Goal: Transaction & Acquisition: Purchase product/service

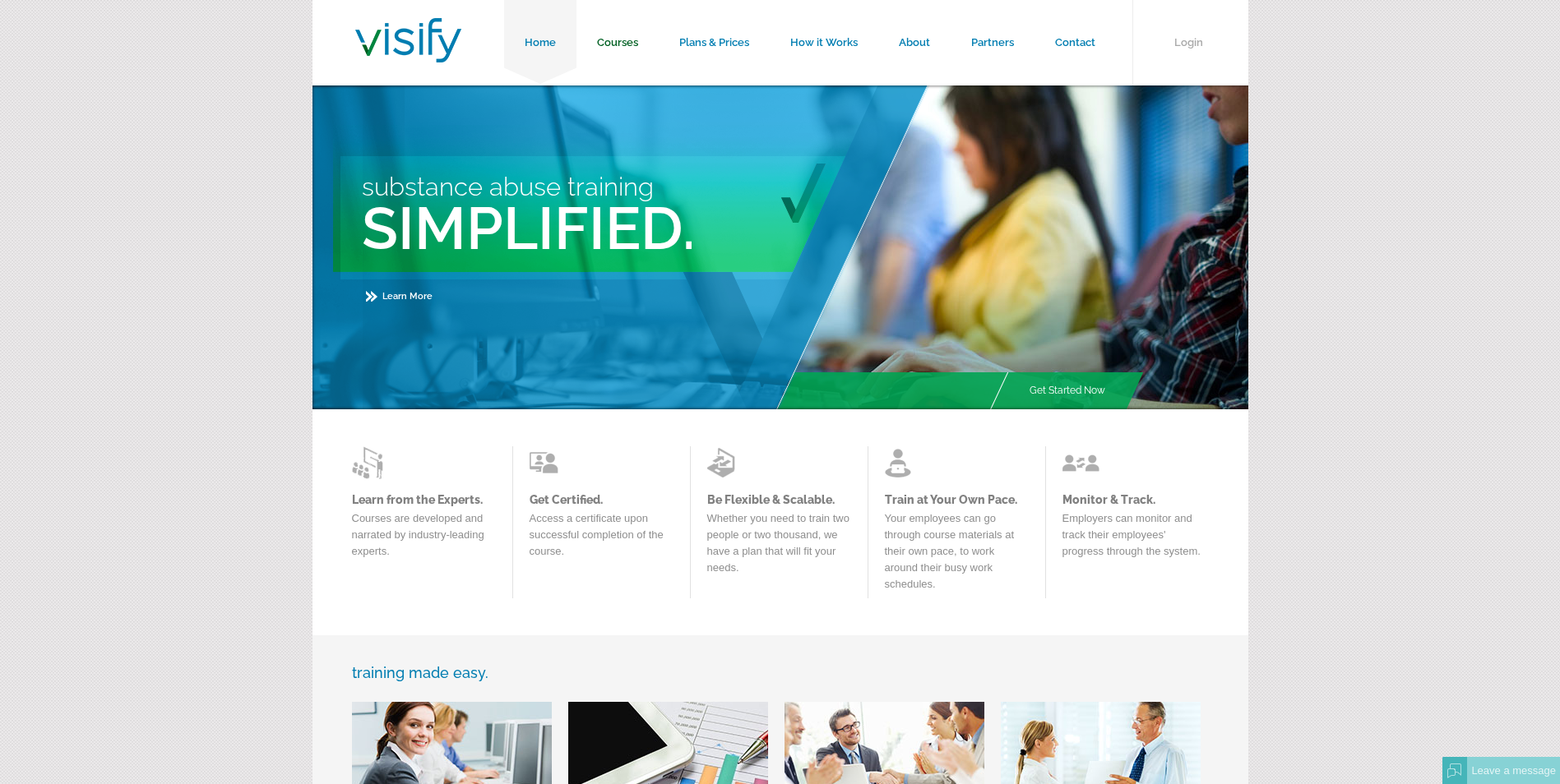
click at [621, 45] on link "Courses" at bounding box center [617, 42] width 82 height 85
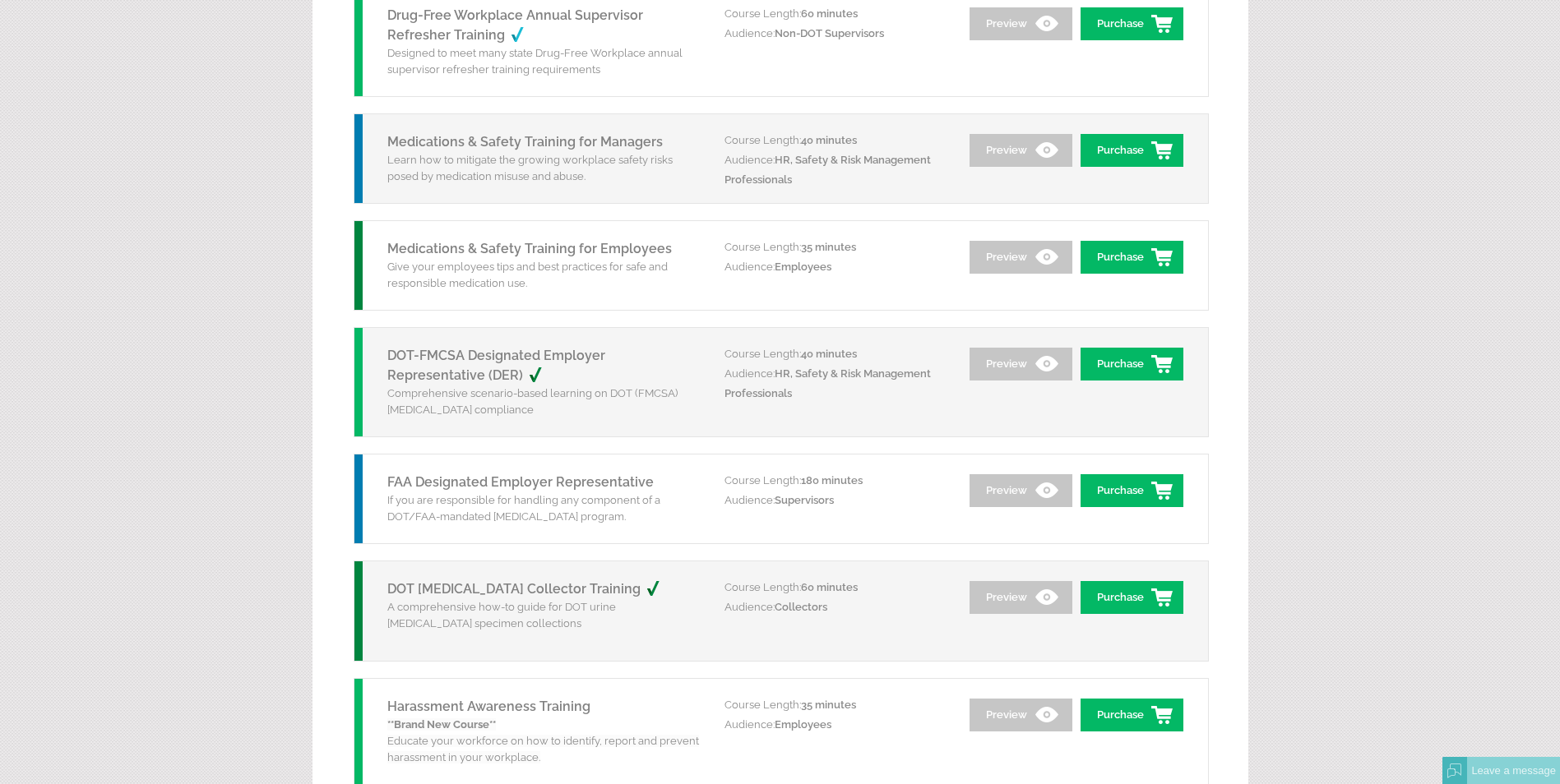
scroll to position [1726, 0]
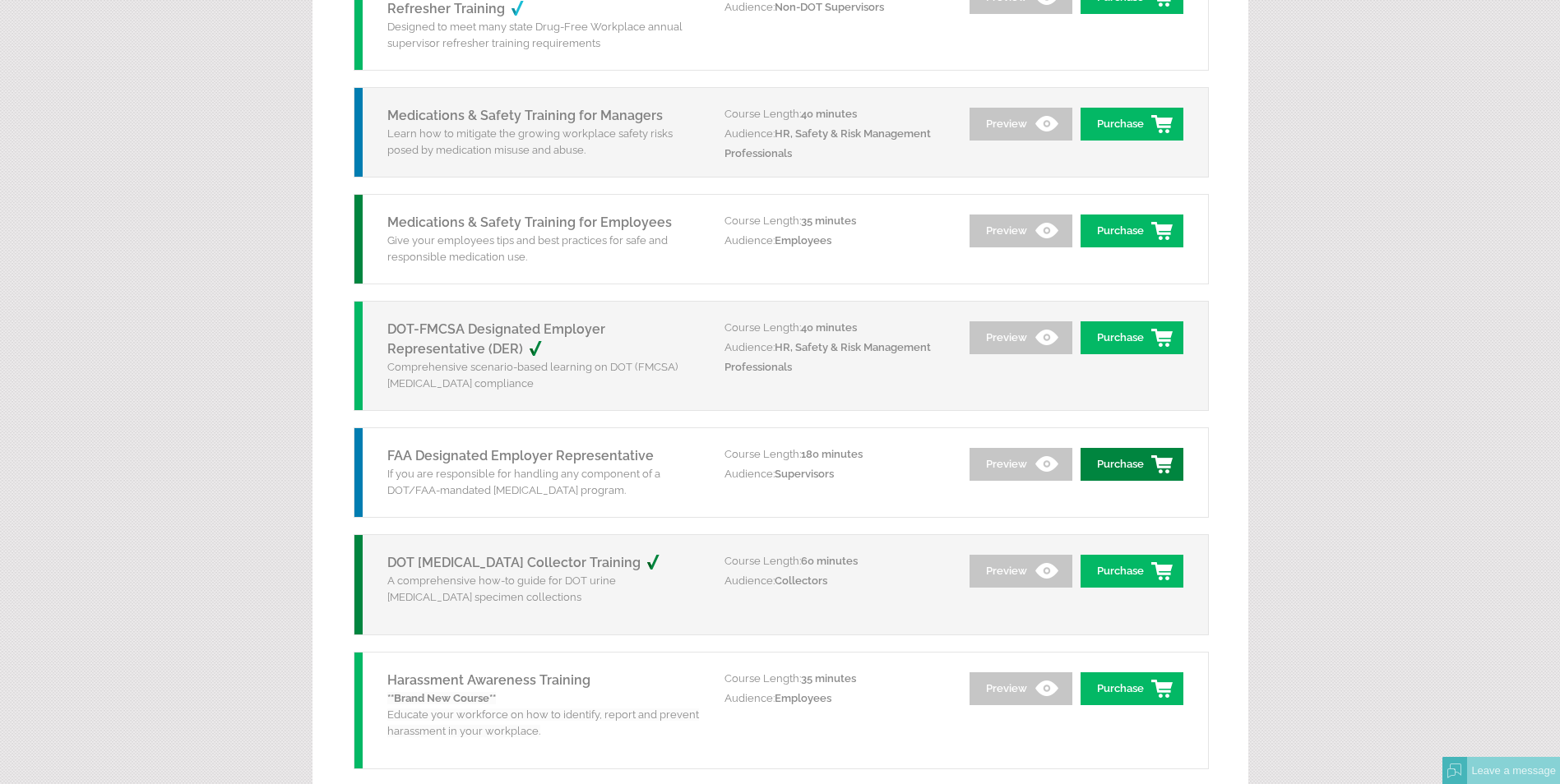
click at [1166, 469] on link "Purchase" at bounding box center [1131, 464] width 102 height 33
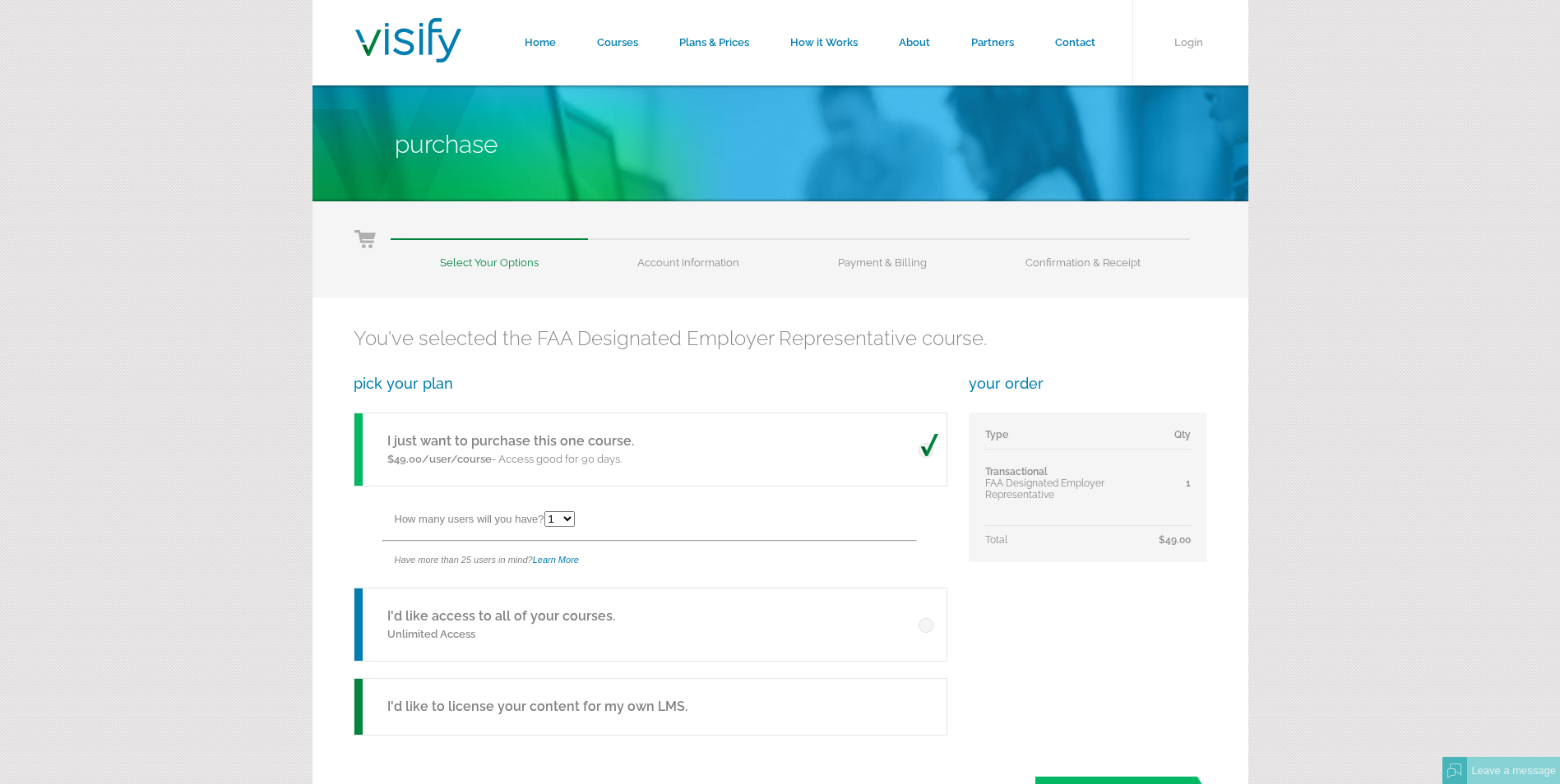
click at [569, 514] on select "1 2 3 4 5 6 7 8 9 10 11 12 13 14 15 16 17 18 19 20 21 22 23 24 25" at bounding box center [559, 519] width 30 height 15
select select "2"
click at [547, 512] on select "1 2 3 4 5 6 7 8 9 10 11 12 13 14 15 16 17 18 19 20 21 22 23 24 25" at bounding box center [559, 519] width 30 height 15
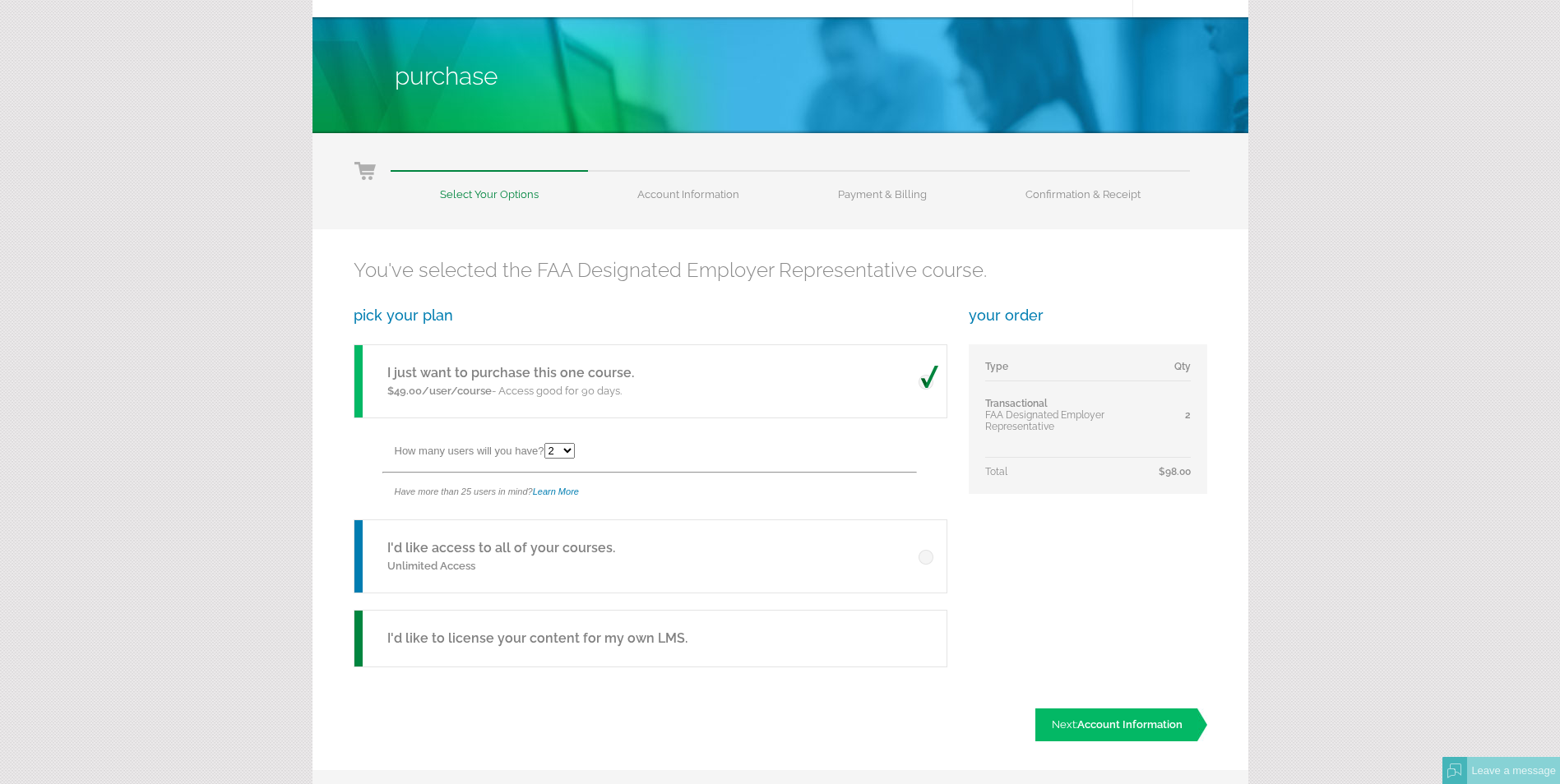
scroll to position [247, 0]
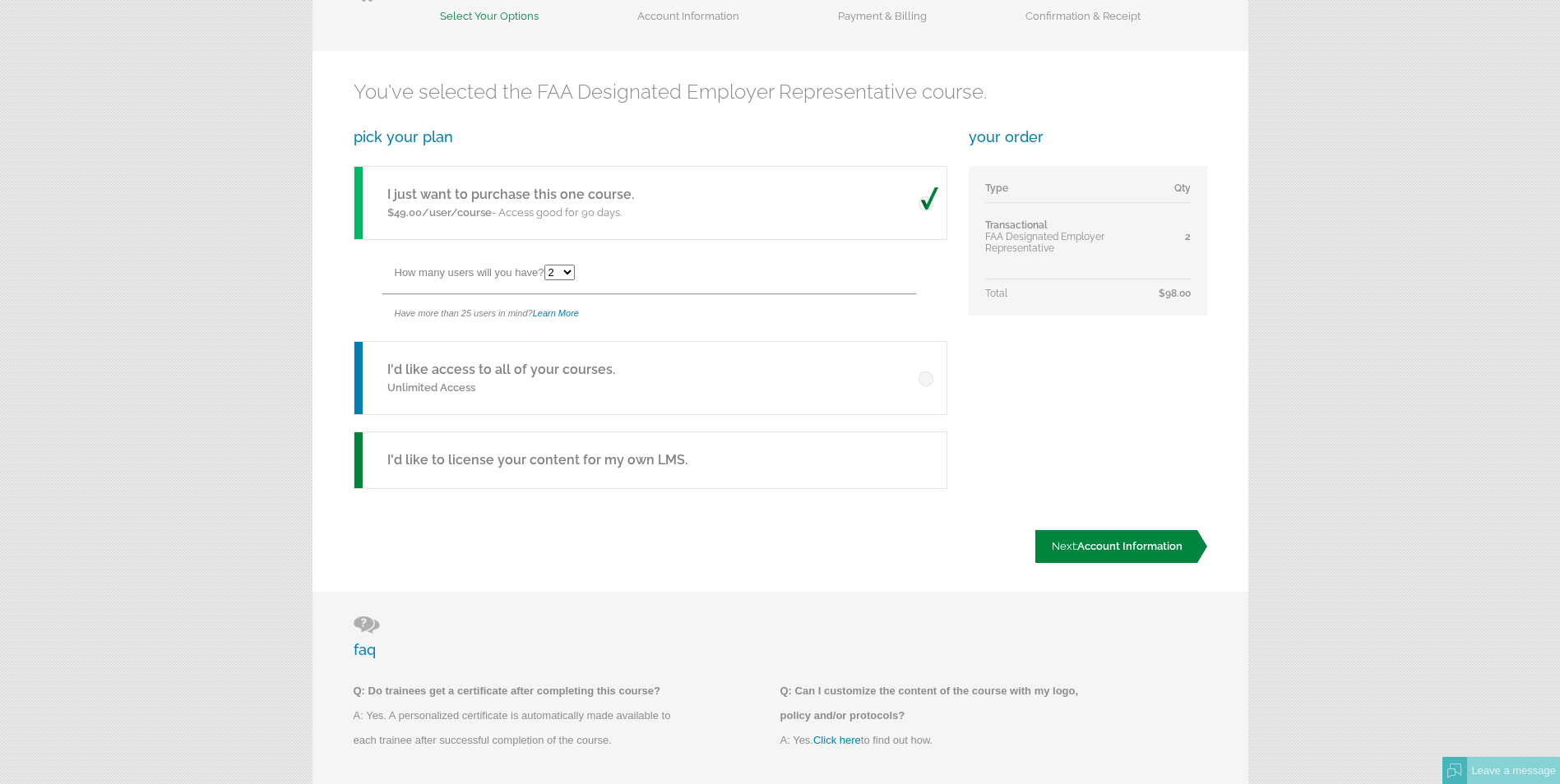
click at [1167, 548] on span "Account Information" at bounding box center [1129, 546] width 105 height 13
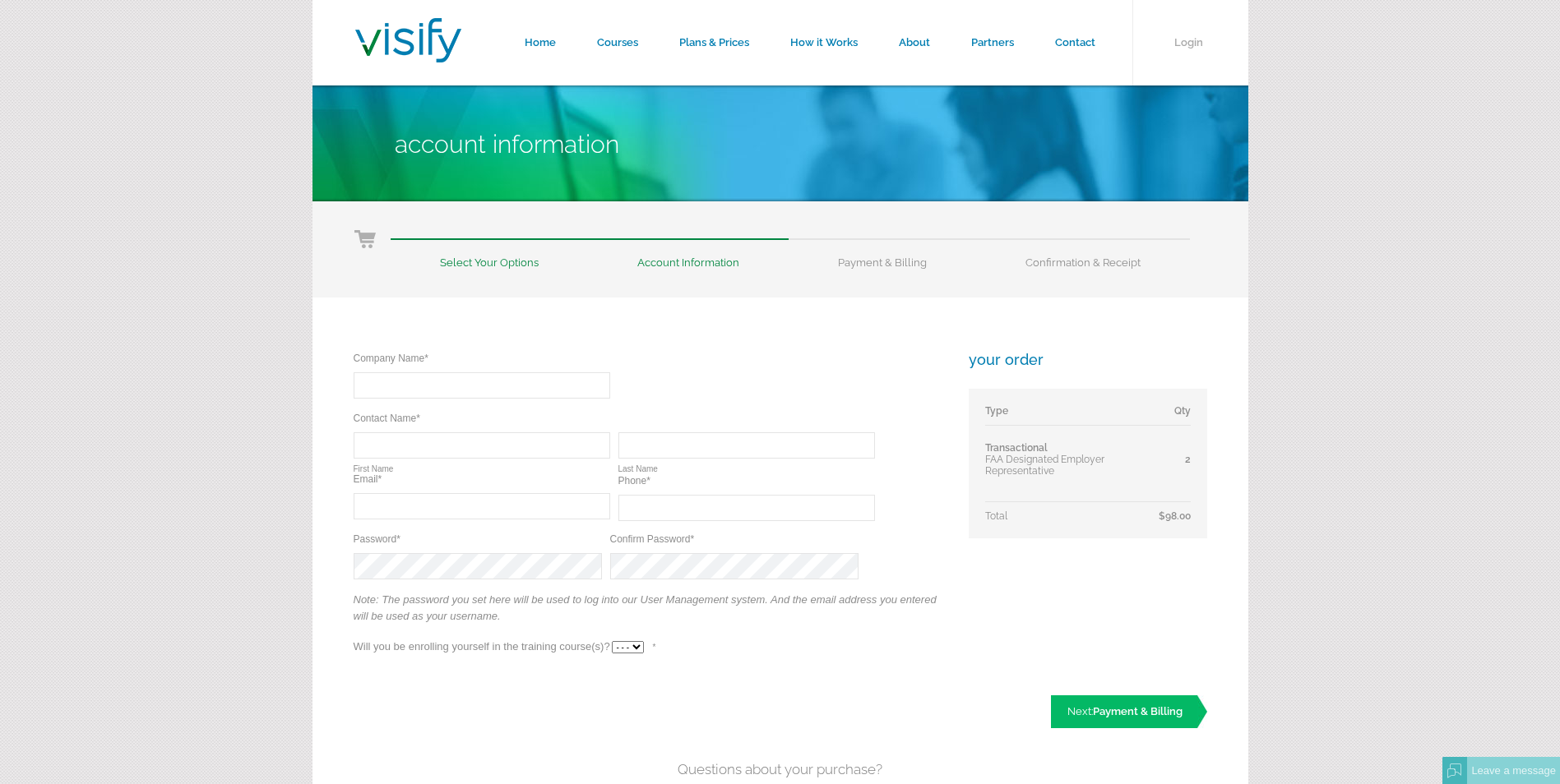
click at [420, 385] on input "text" at bounding box center [481, 385] width 256 height 26
type input "M"
type input "Memorial Hermann Life Flight"
type input "Anthony"
type input "Garcia"
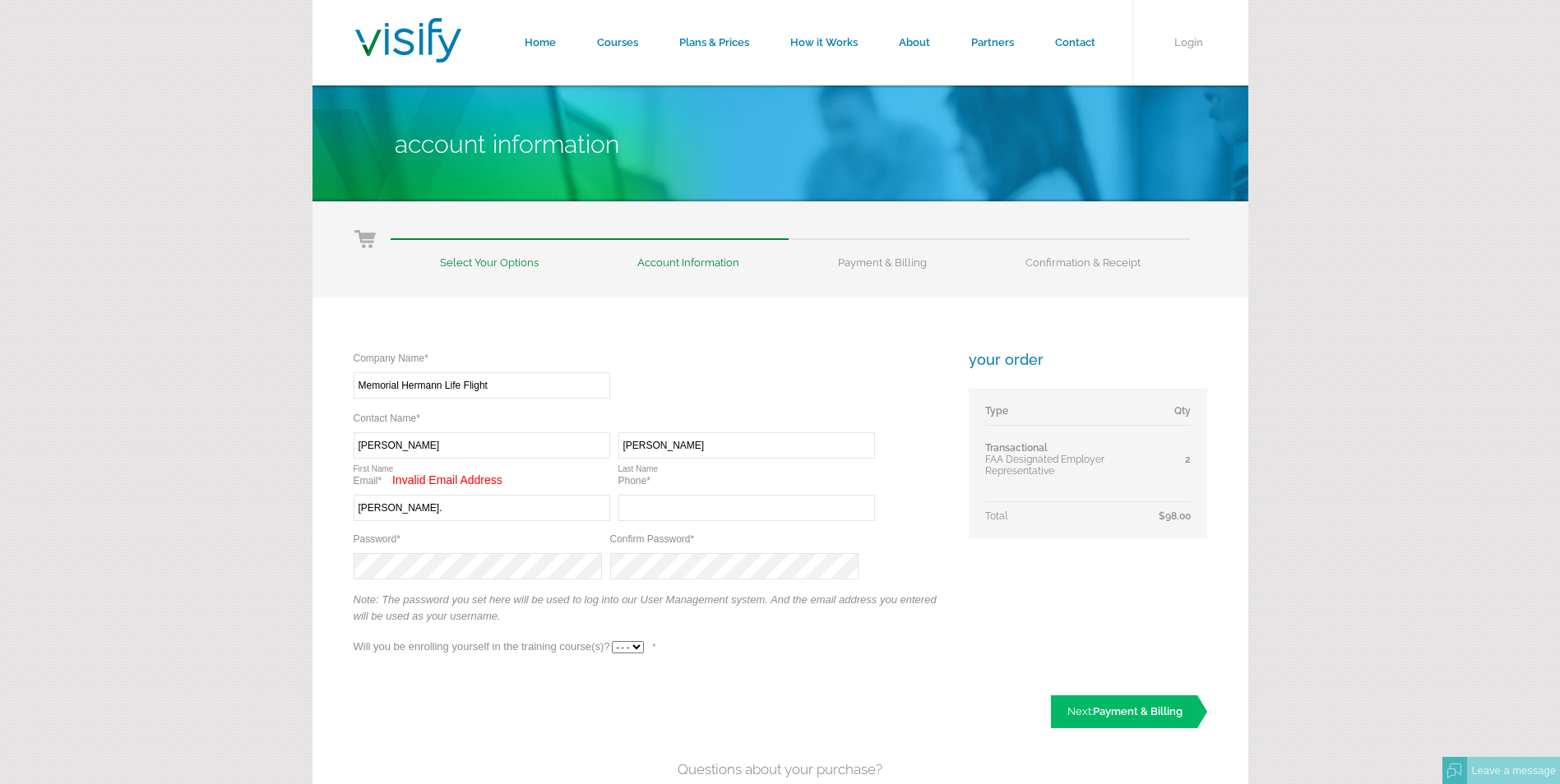
type input "anthony.garcia4@memorialhermann.org"
type input "(832) 545-6821"
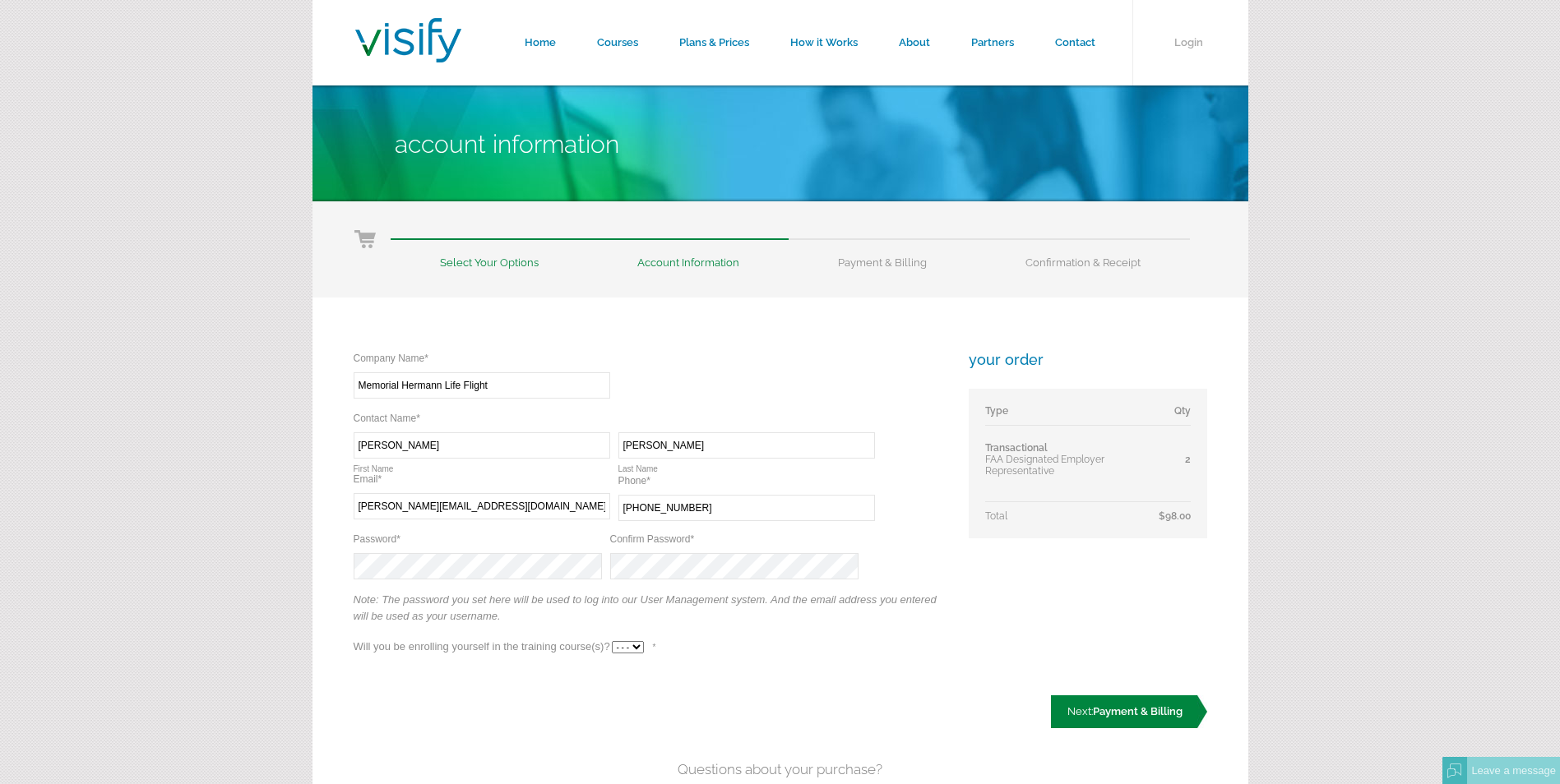
click at [1143, 705] on span "Payment & Billing" at bounding box center [1138, 711] width 90 height 13
click at [634, 649] on select "- - - Yes No" at bounding box center [628, 647] width 32 height 13
select select "Yes"
click at [612, 641] on select "- - - Yes No" at bounding box center [628, 647] width 32 height 13
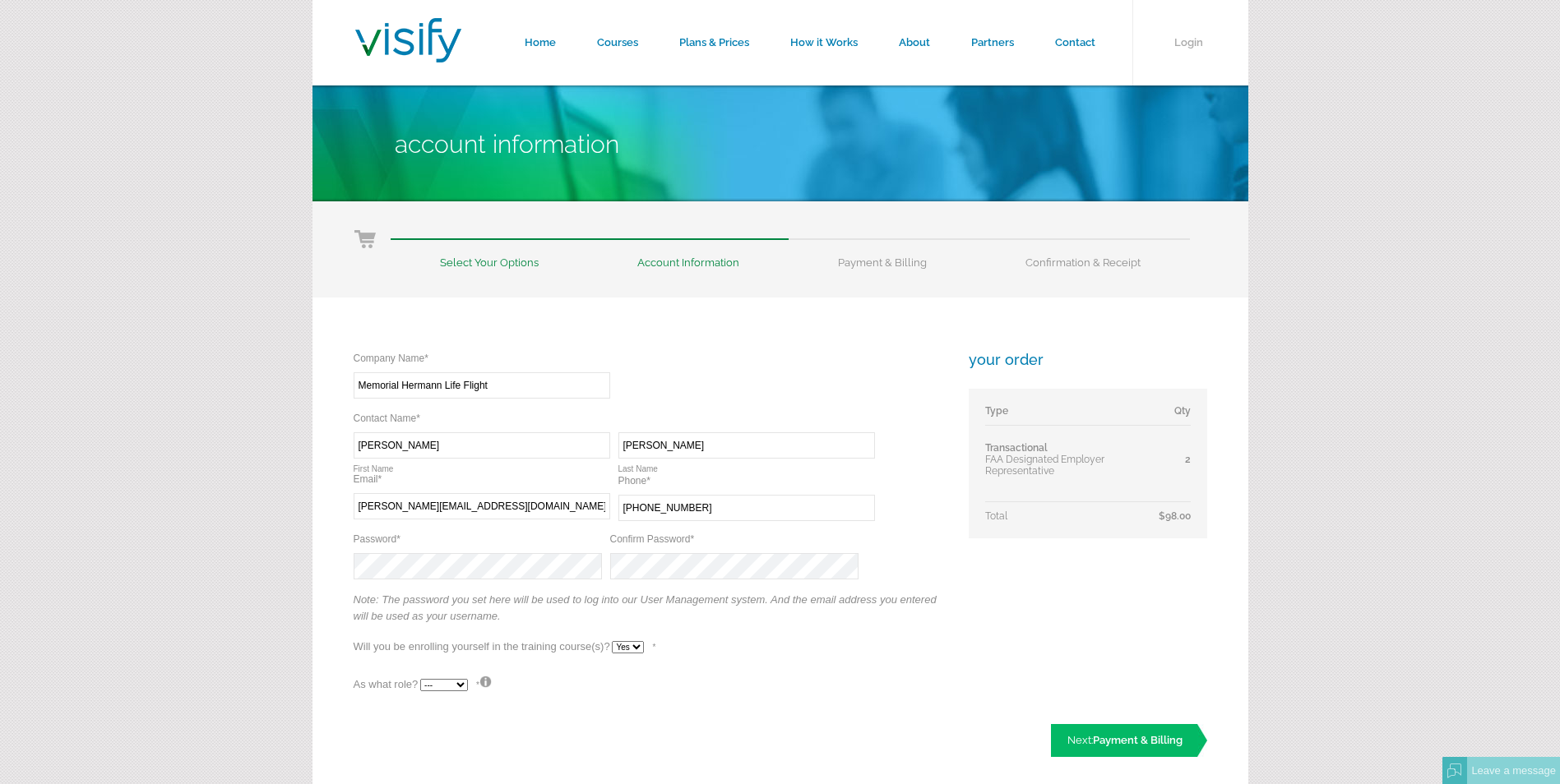
click at [441, 687] on select "--- Teacher Student" at bounding box center [444, 685] width 47 height 13
select select "False"
click at [420, 679] on select "--- Teacher Student" at bounding box center [444, 685] width 47 height 13
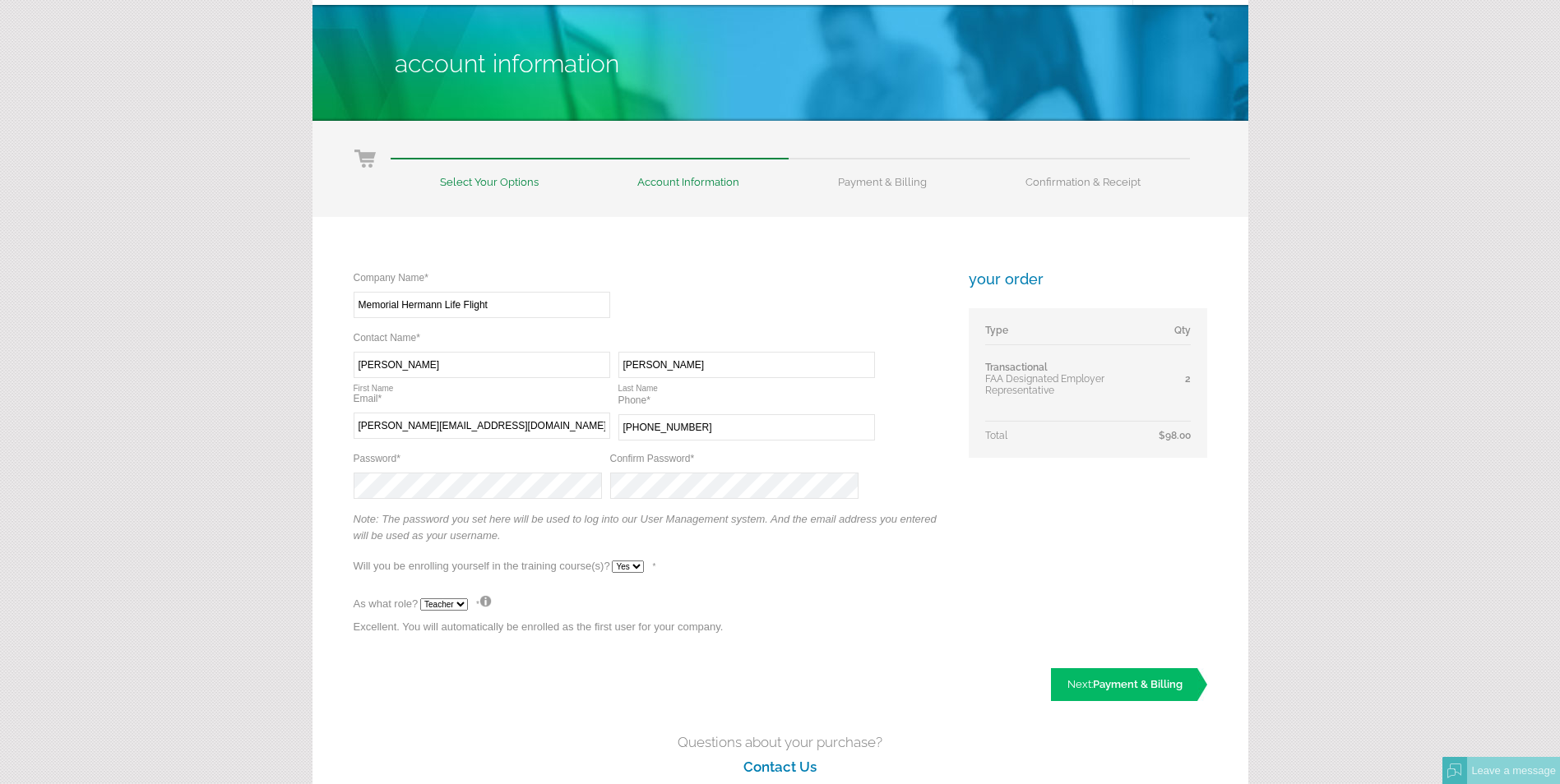
scroll to position [247, 0]
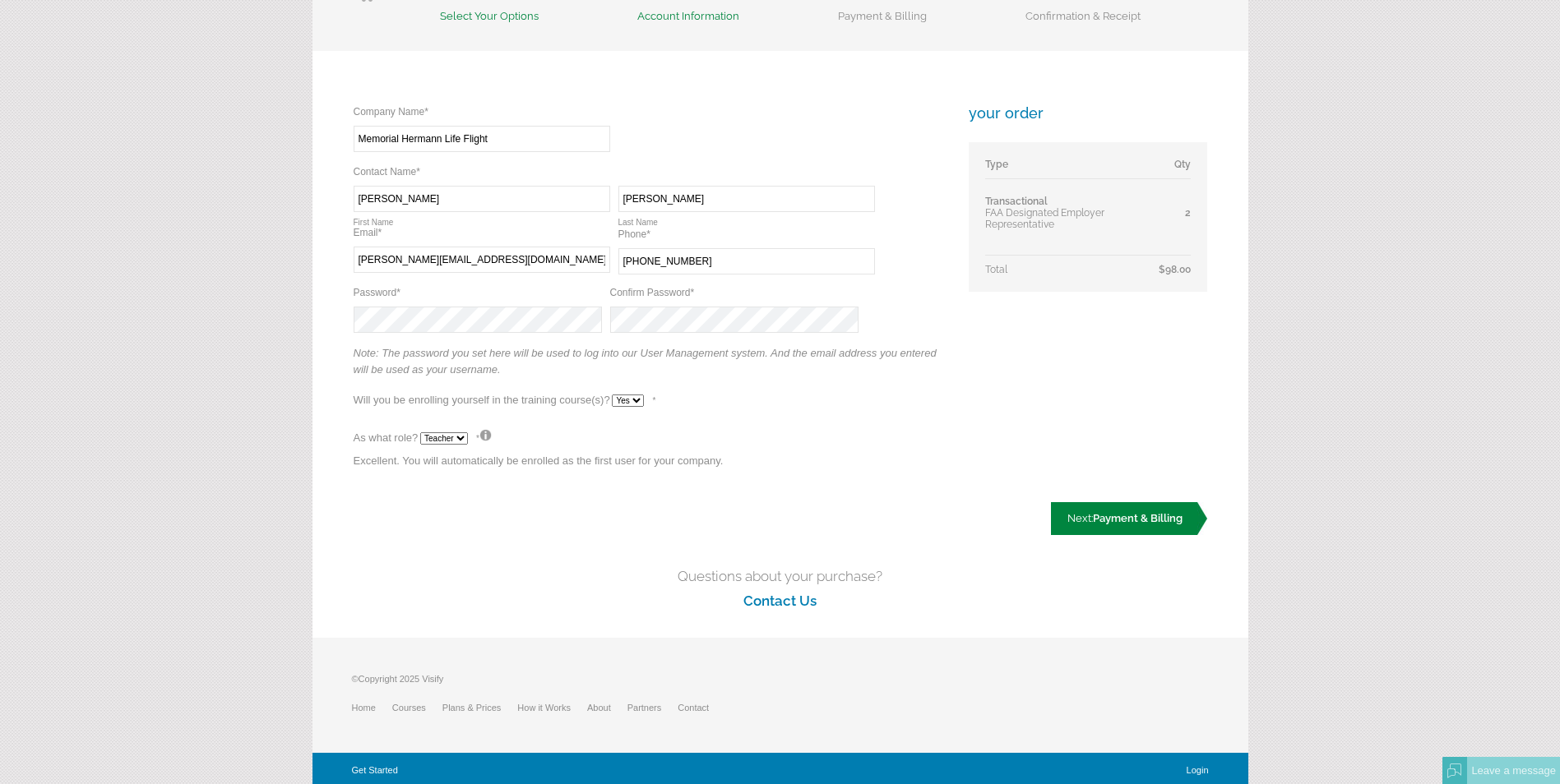
click at [1151, 523] on span "Payment & Billing" at bounding box center [1138, 518] width 90 height 13
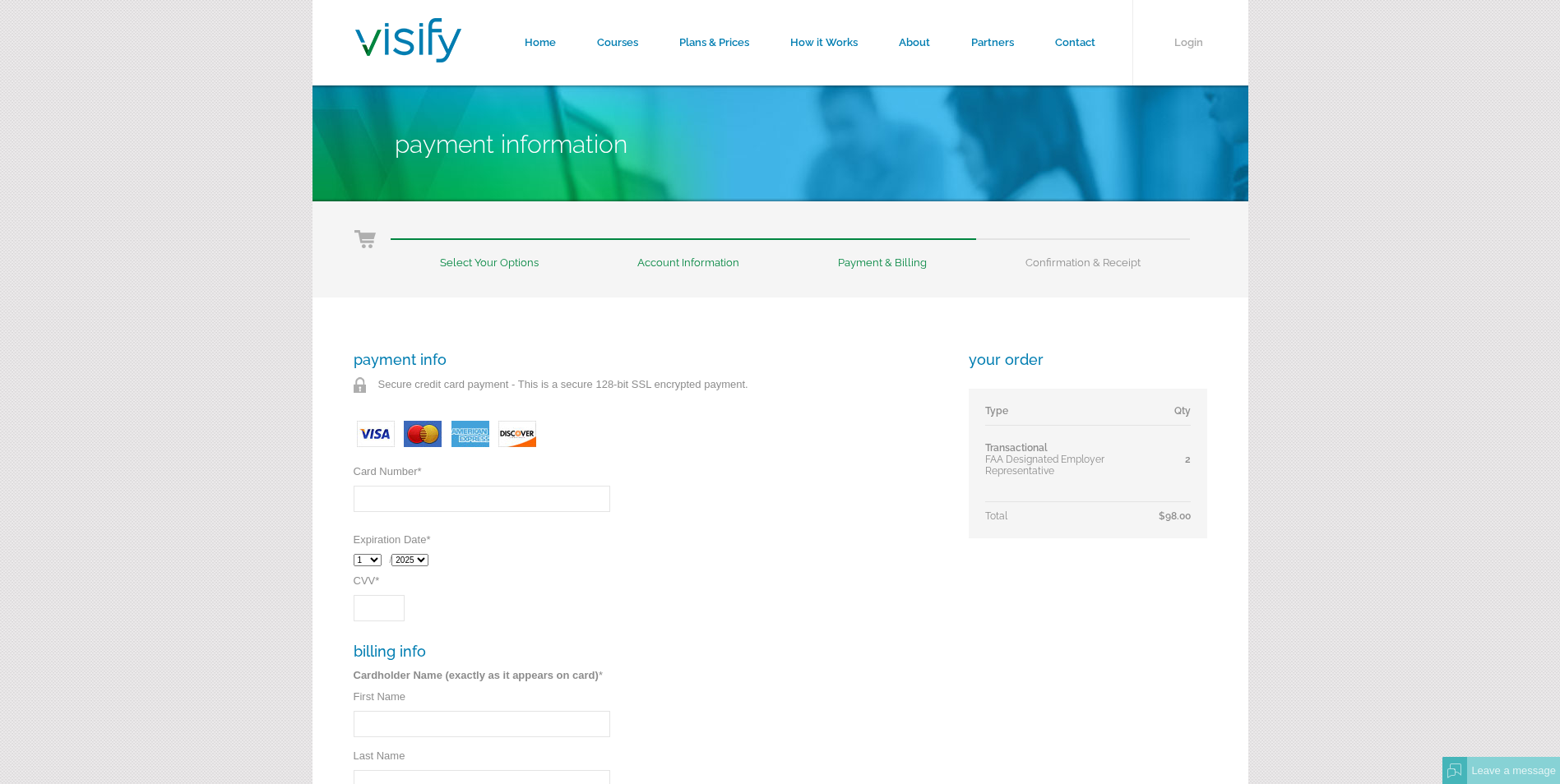
click at [380, 507] on input "Card Number *" at bounding box center [481, 498] width 256 height 26
click at [467, 496] on input "Card Number *" at bounding box center [481, 498] width 256 height 26
click at [376, 559] on select "1 2 3 4 5 6 7 8 9 10 11 12" at bounding box center [367, 560] width 28 height 13
select select "3"
click at [354, 554] on select "1 2 3 4 5 6 7 8 9 10 11 12" at bounding box center [367, 560] width 28 height 13
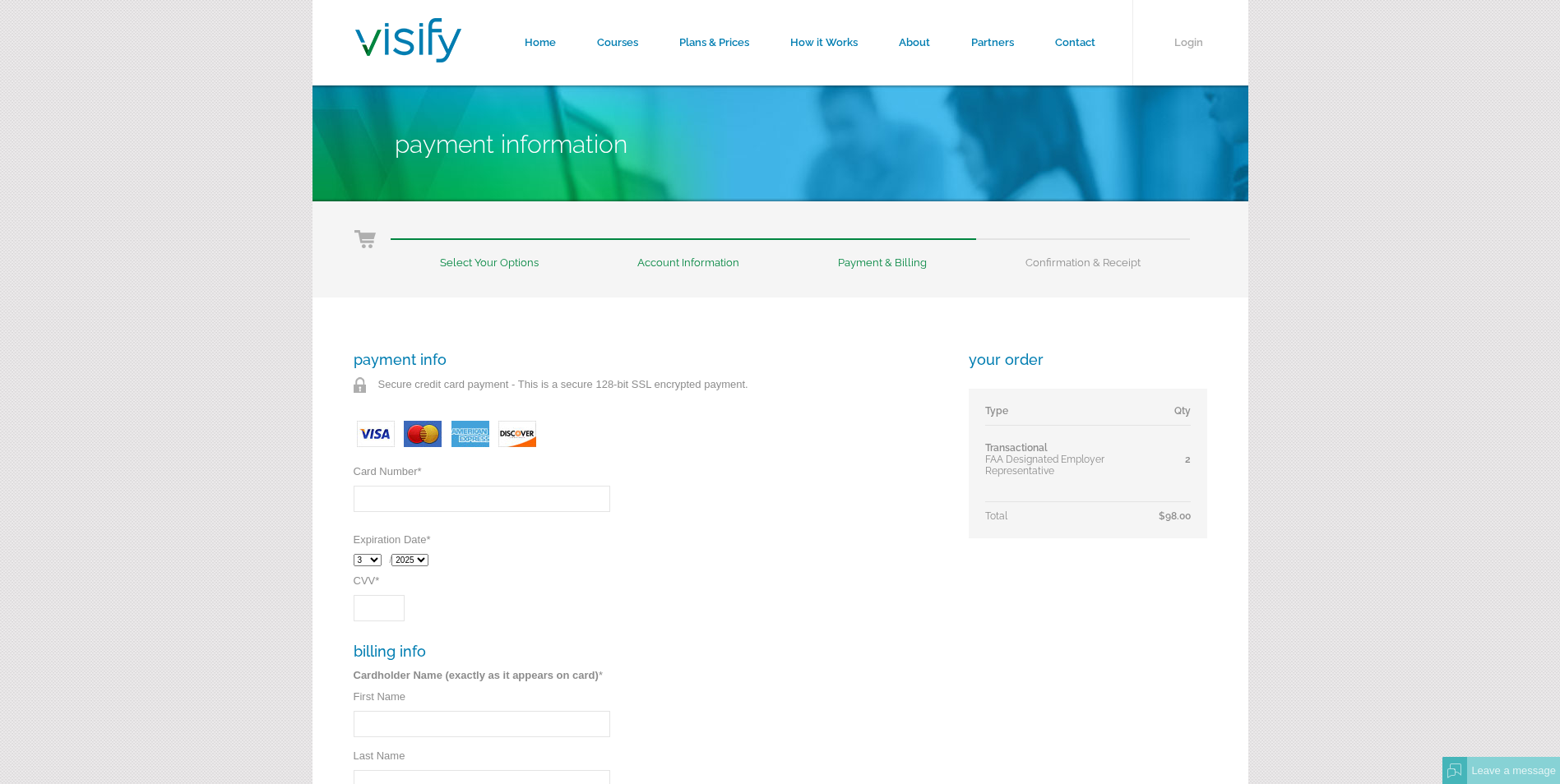
click at [423, 554] on select "2025 2026 2027 2028 2029 2030 2031 2032" at bounding box center [410, 560] width 37 height 13
select select "2026"
click at [395, 554] on select "2025 2026 2027 2028 2029 2030 2031 2032" at bounding box center [410, 560] width 37 height 13
click at [415, 487] on input "Card Number *" at bounding box center [481, 498] width 256 height 26
type input "5569317005381645"
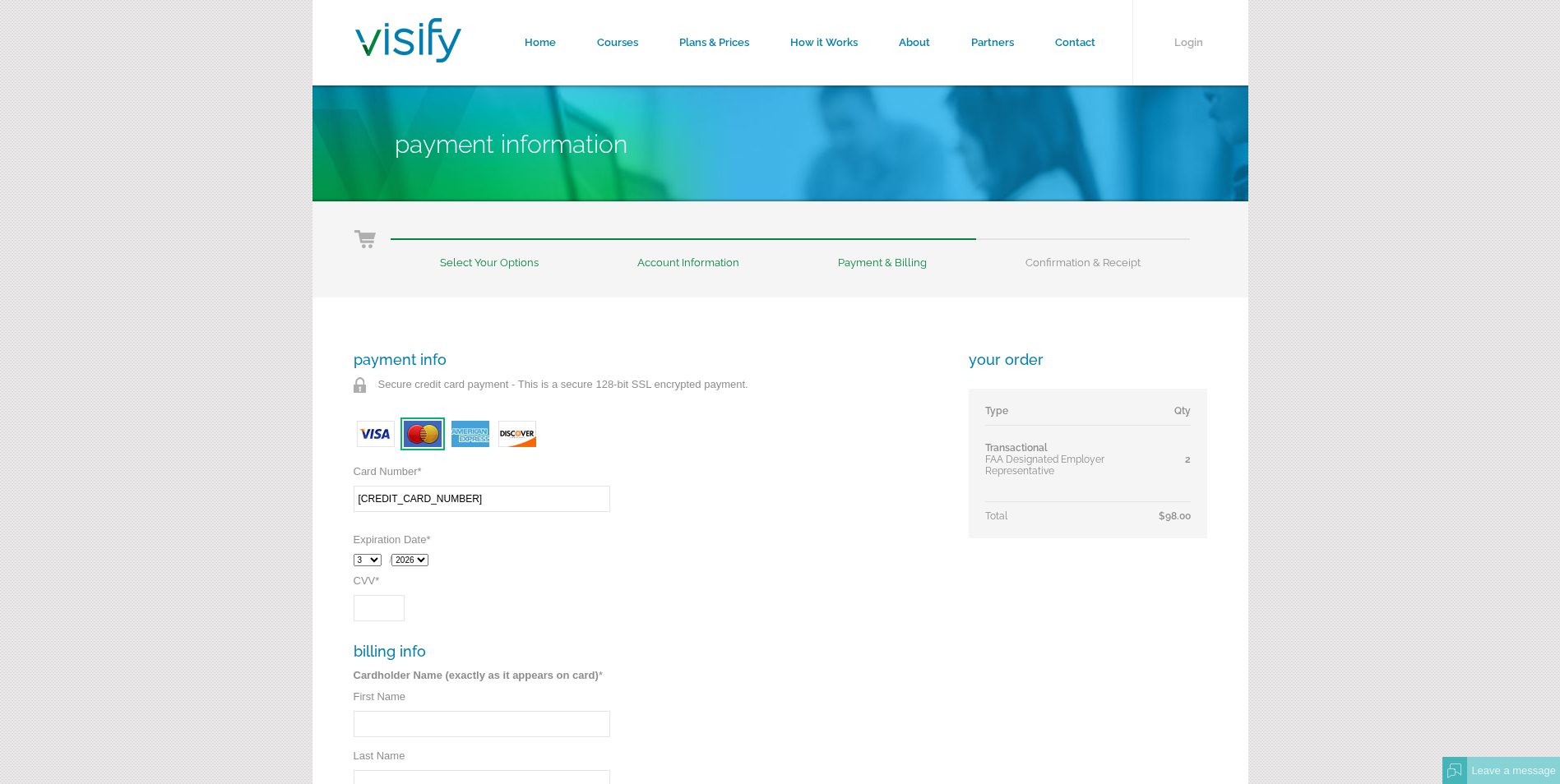
drag, startPoint x: 360, startPoint y: 619, endPoint x: 369, endPoint y: 619, distance: 9.0
click at [360, 619] on input "CVV *" at bounding box center [379, 608] width 51 height 26
type input "013"
click at [371, 717] on input "First Name" at bounding box center [481, 724] width 256 height 26
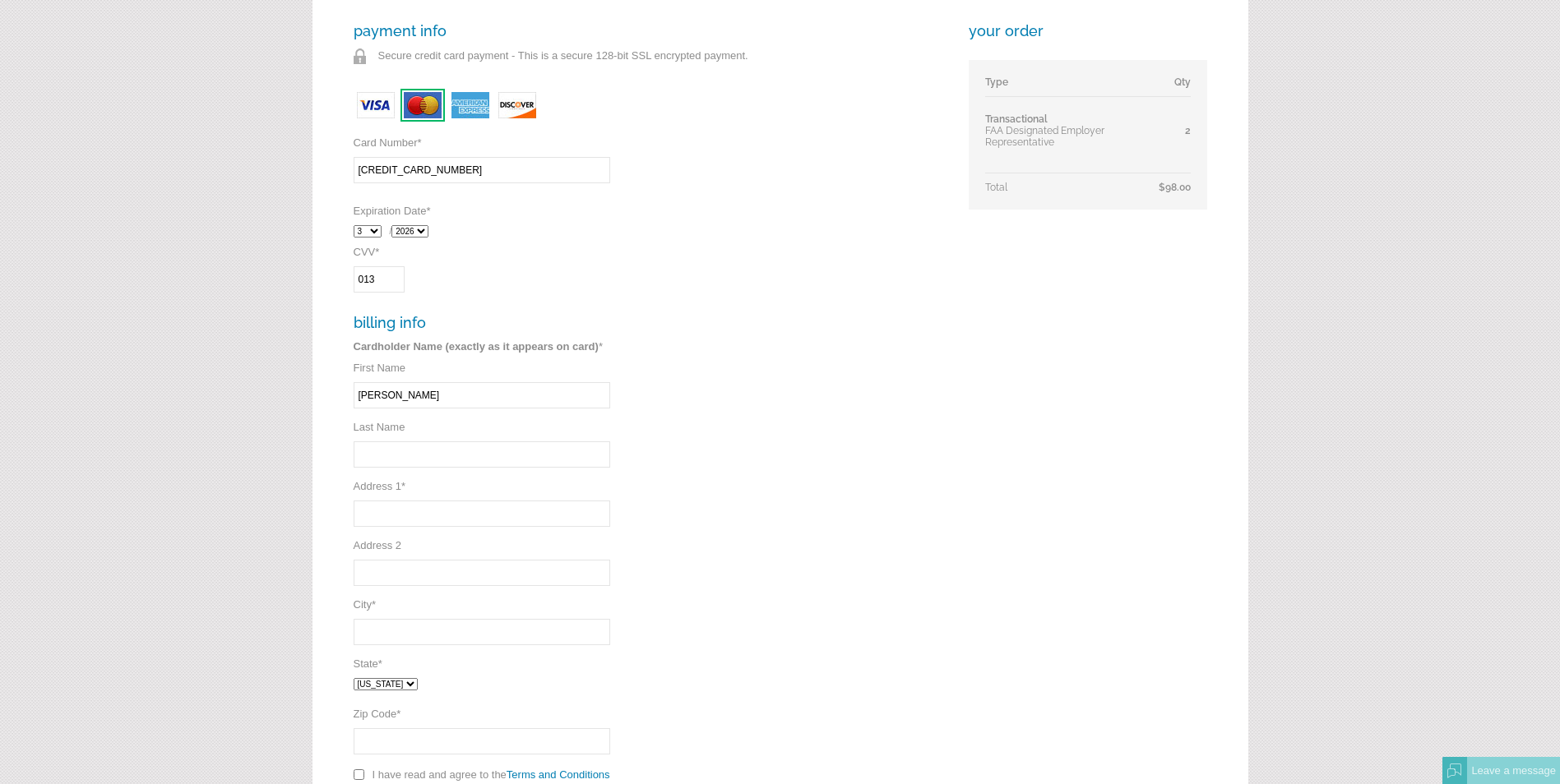
type input "Rodolfo"
type input "Cabrera"
type input "912 Gessner Rd"
type input "Houston"
select select "TX"
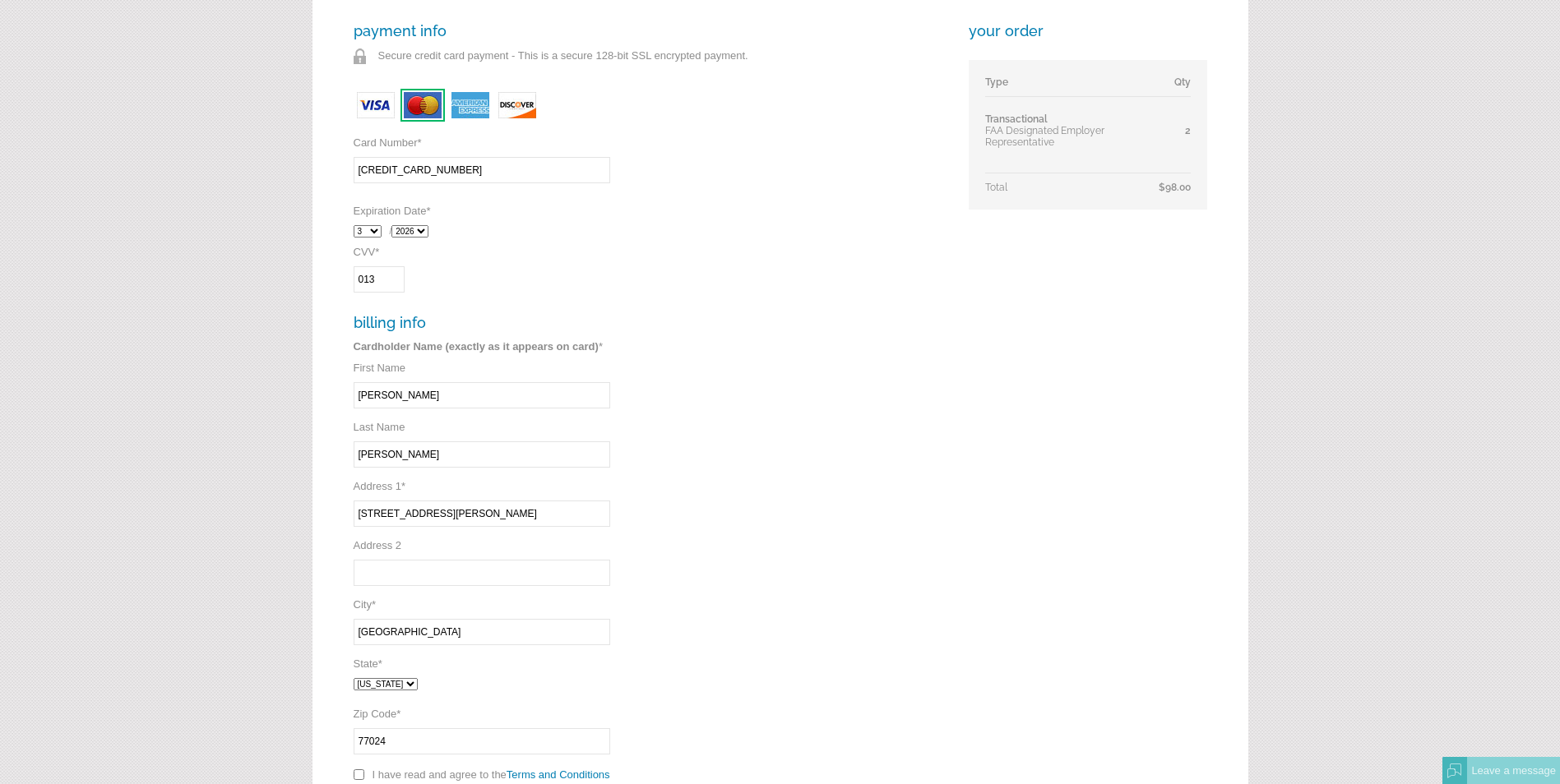
type input "77024"
click at [374, 516] on input "912 Gessner Rd" at bounding box center [481, 513] width 256 height 26
type input "921 Gessner Rd"
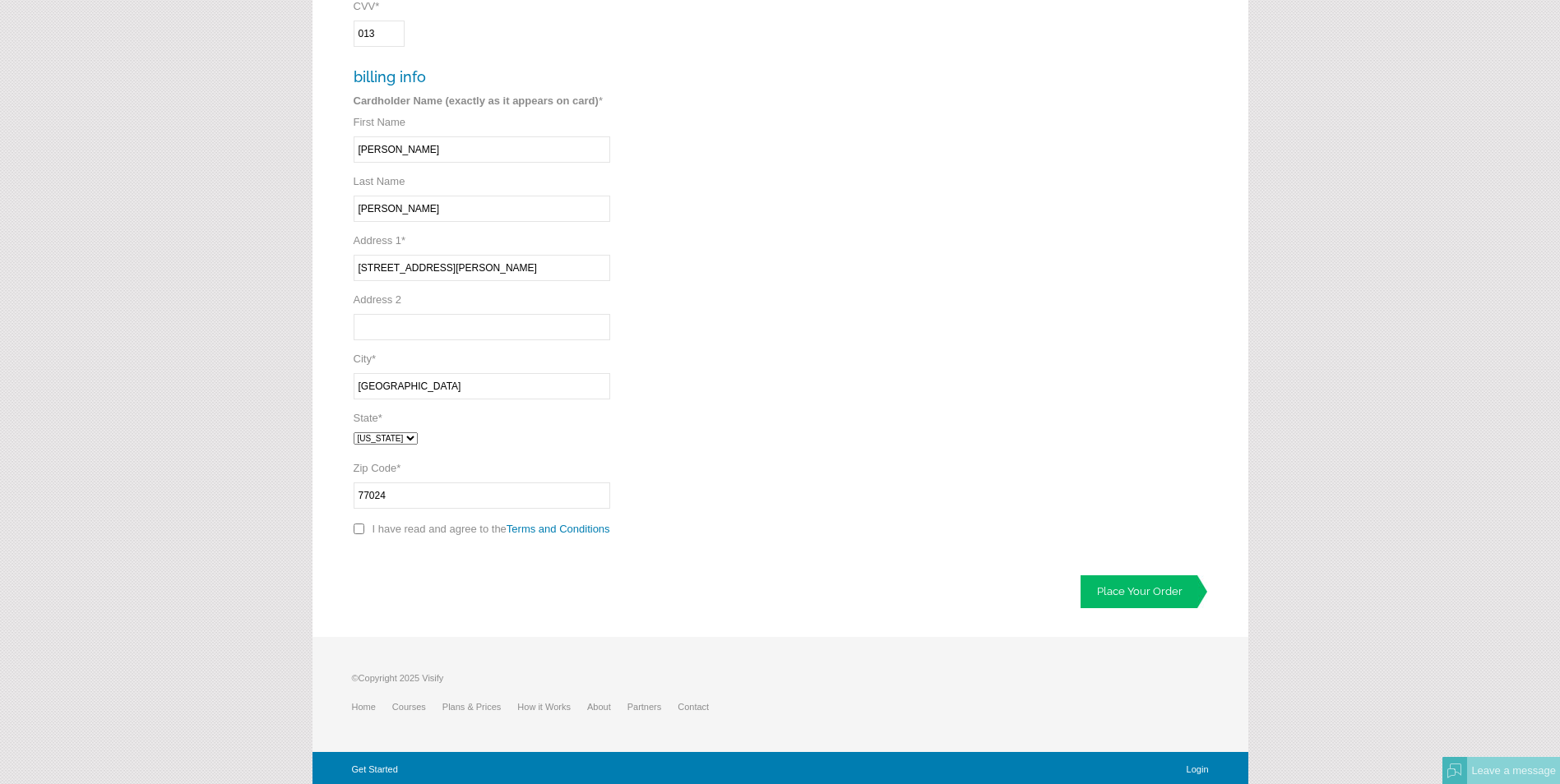
scroll to position [575, 0]
click at [360, 526] on input "checkbox" at bounding box center [359, 528] width 11 height 11
checkbox input "true"
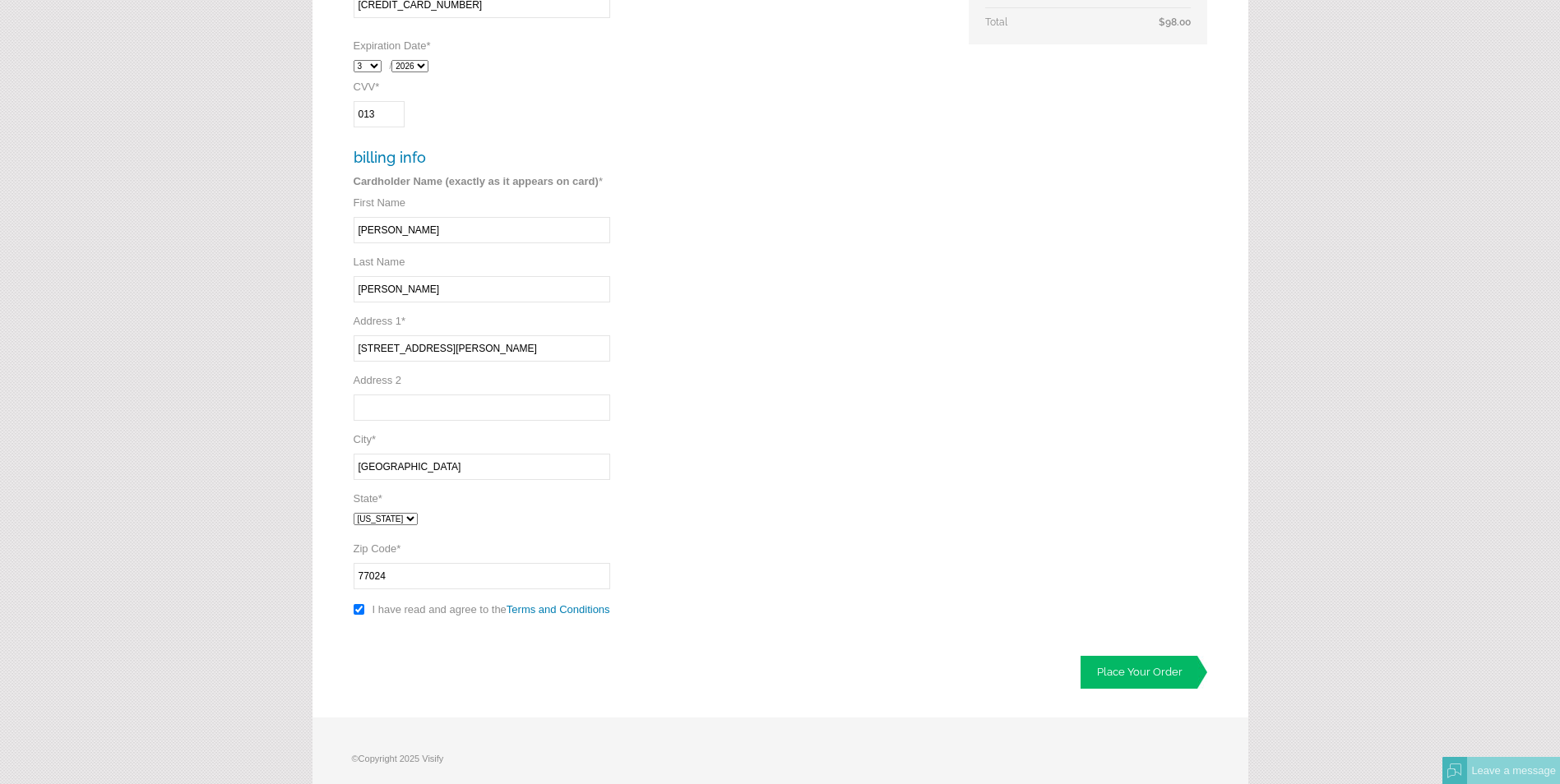
scroll to position [577, 0]
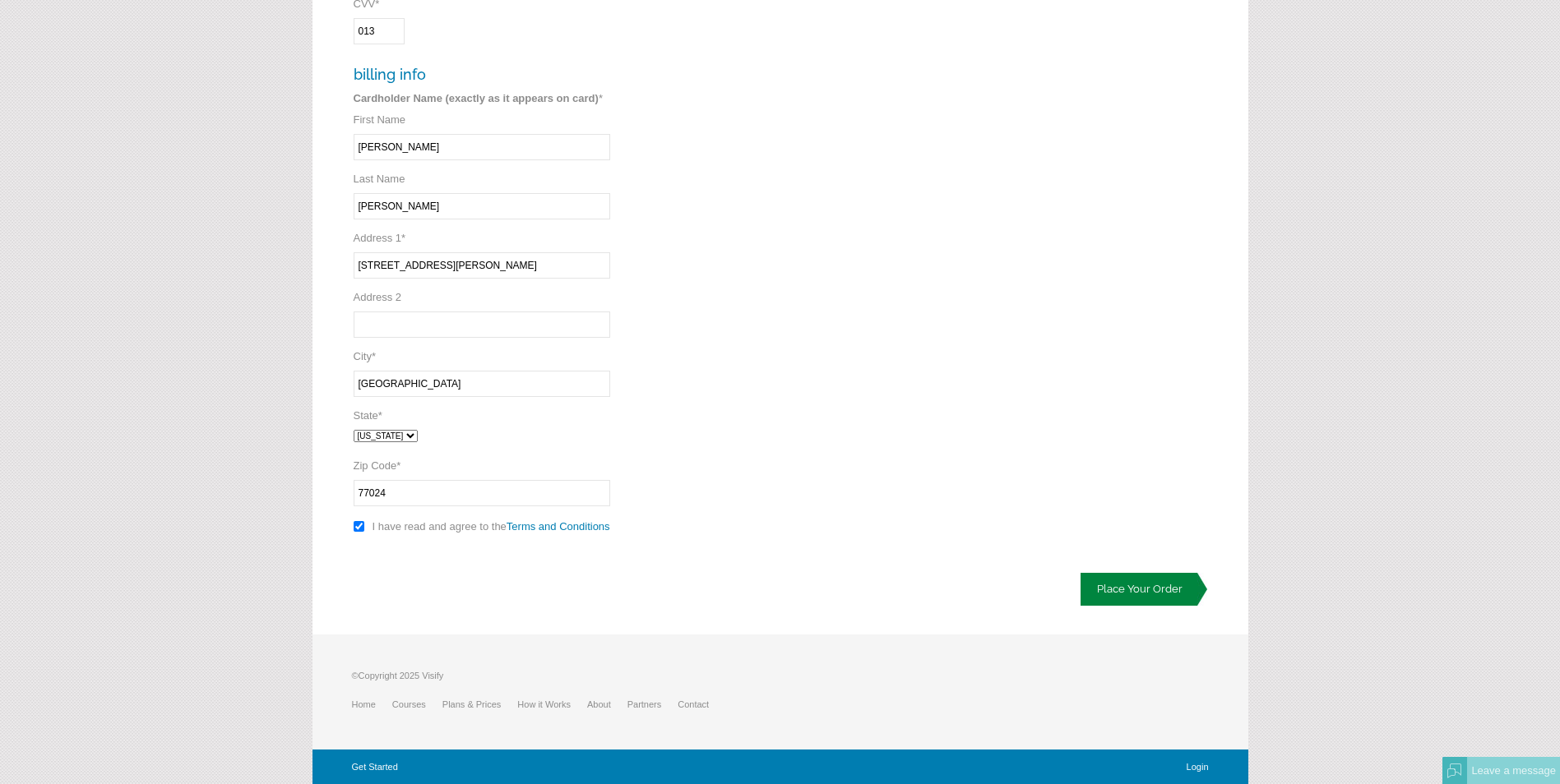
click at [1123, 579] on link "Place Your Order" at bounding box center [1144, 589] width 127 height 33
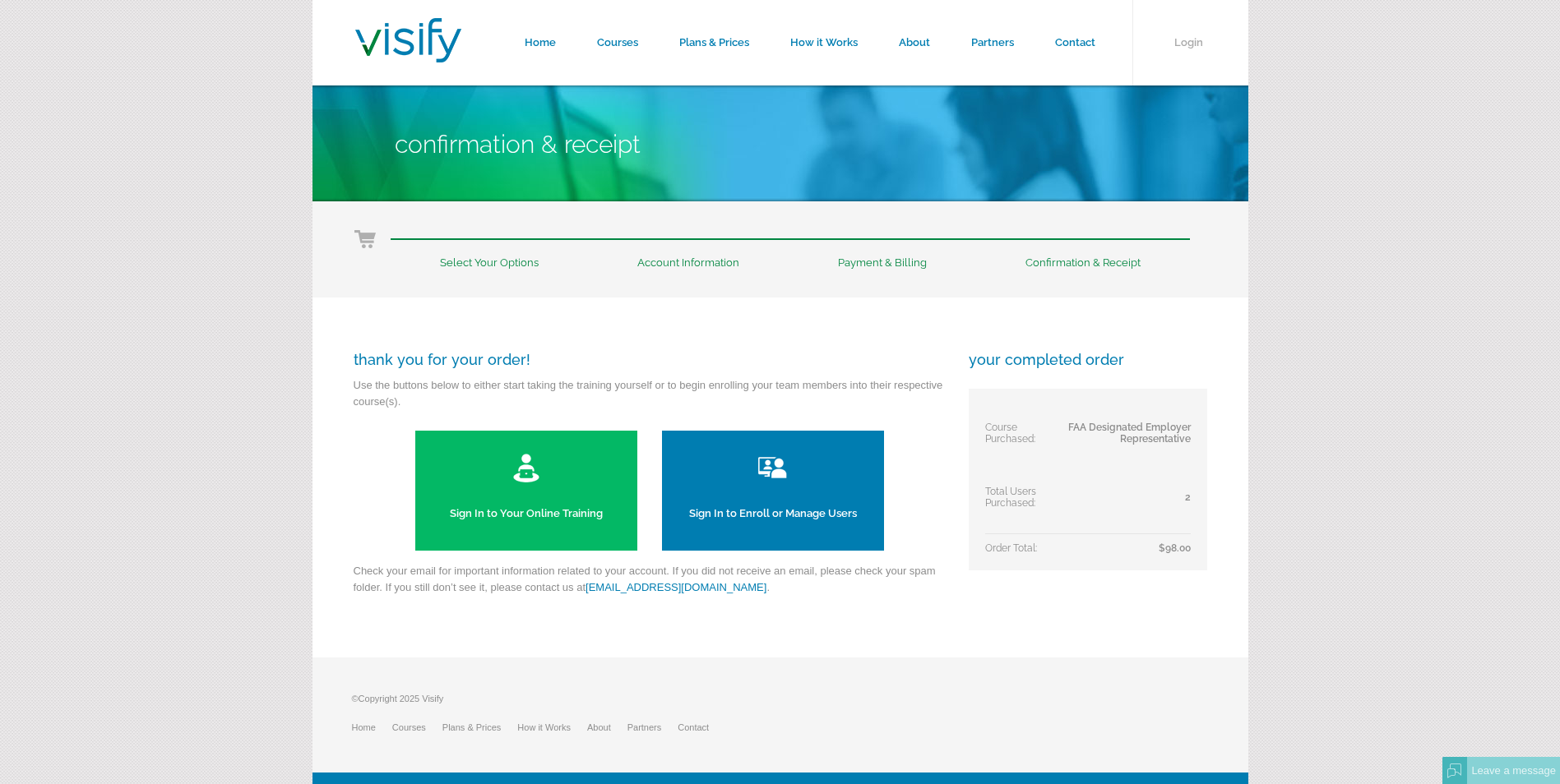
click at [778, 504] on link "Sign In to Enroll or Manage Users" at bounding box center [772, 491] width 222 height 120
click at [552, 510] on link "Sign In to Your Online Training" at bounding box center [526, 491] width 222 height 120
click at [1076, 52] on link "Contact" at bounding box center [1075, 42] width 81 height 85
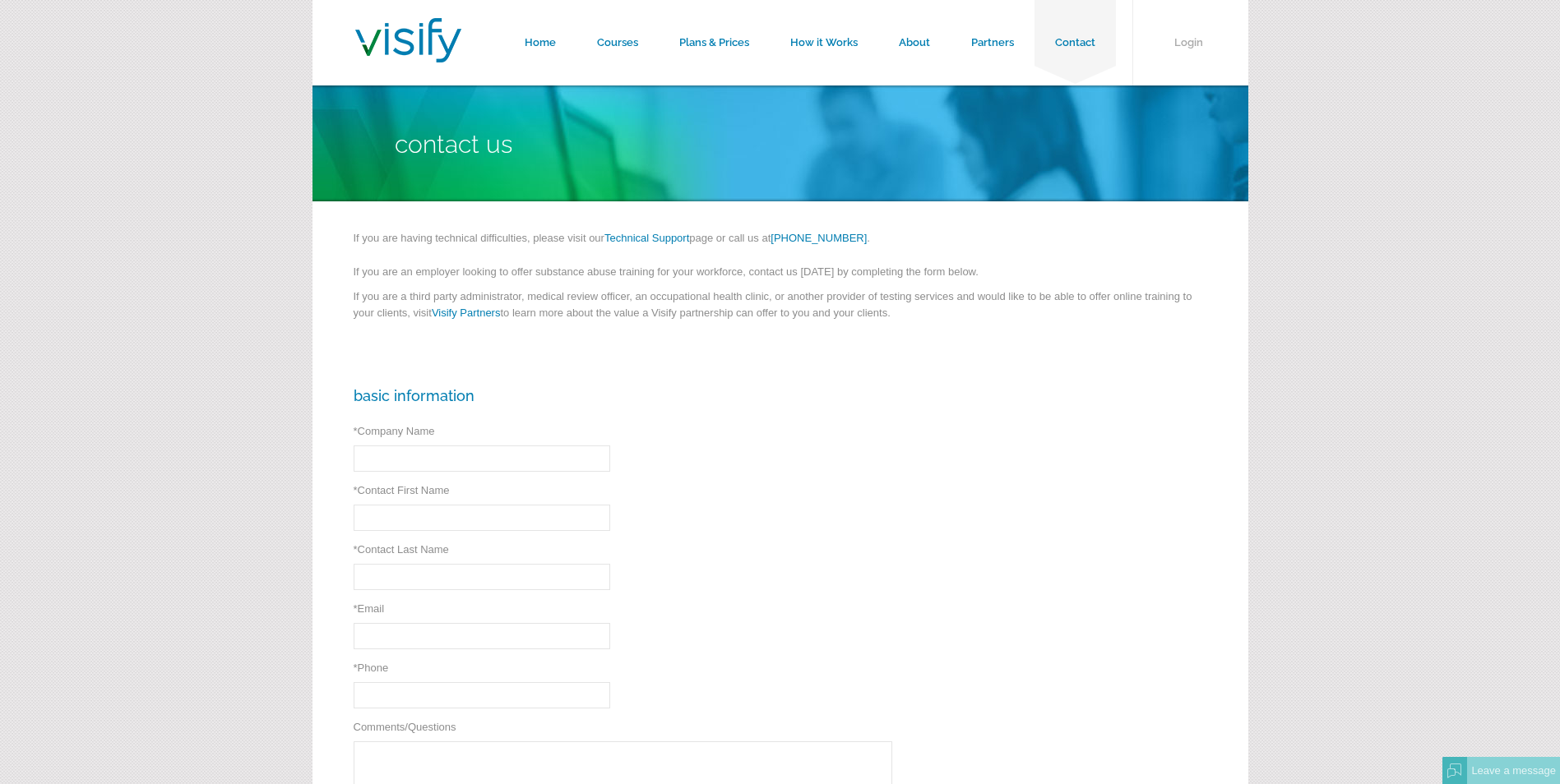
click at [536, 458] on input "* Company Name" at bounding box center [481, 458] width 256 height 26
type input "Memorial Hermann Life Flight"
type input "Anthony"
type input "Garcia"
type input "anthony.garcia4@memorialhermann.org"
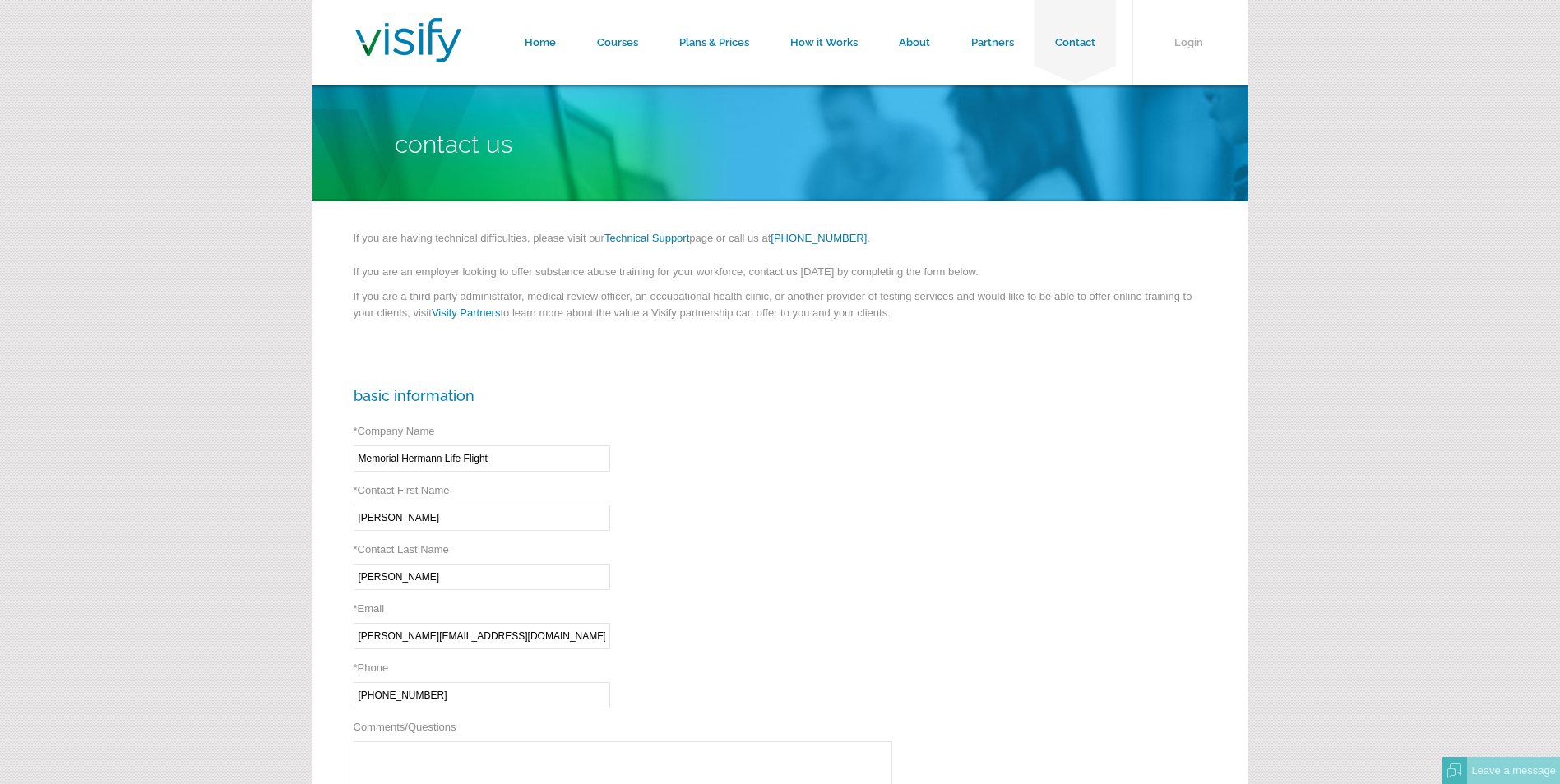
type input "(832) 545-6821"
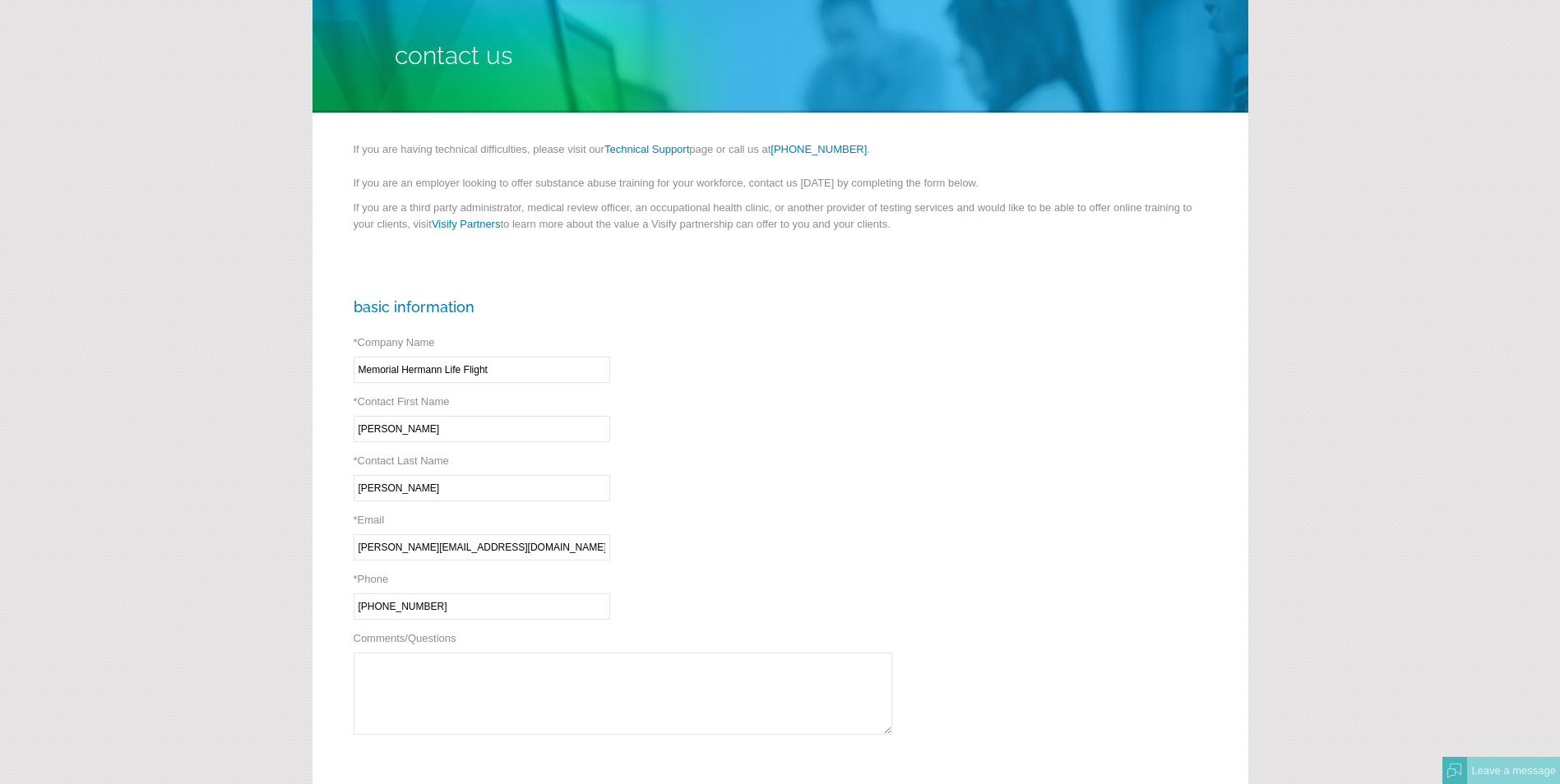
scroll to position [247, 0]
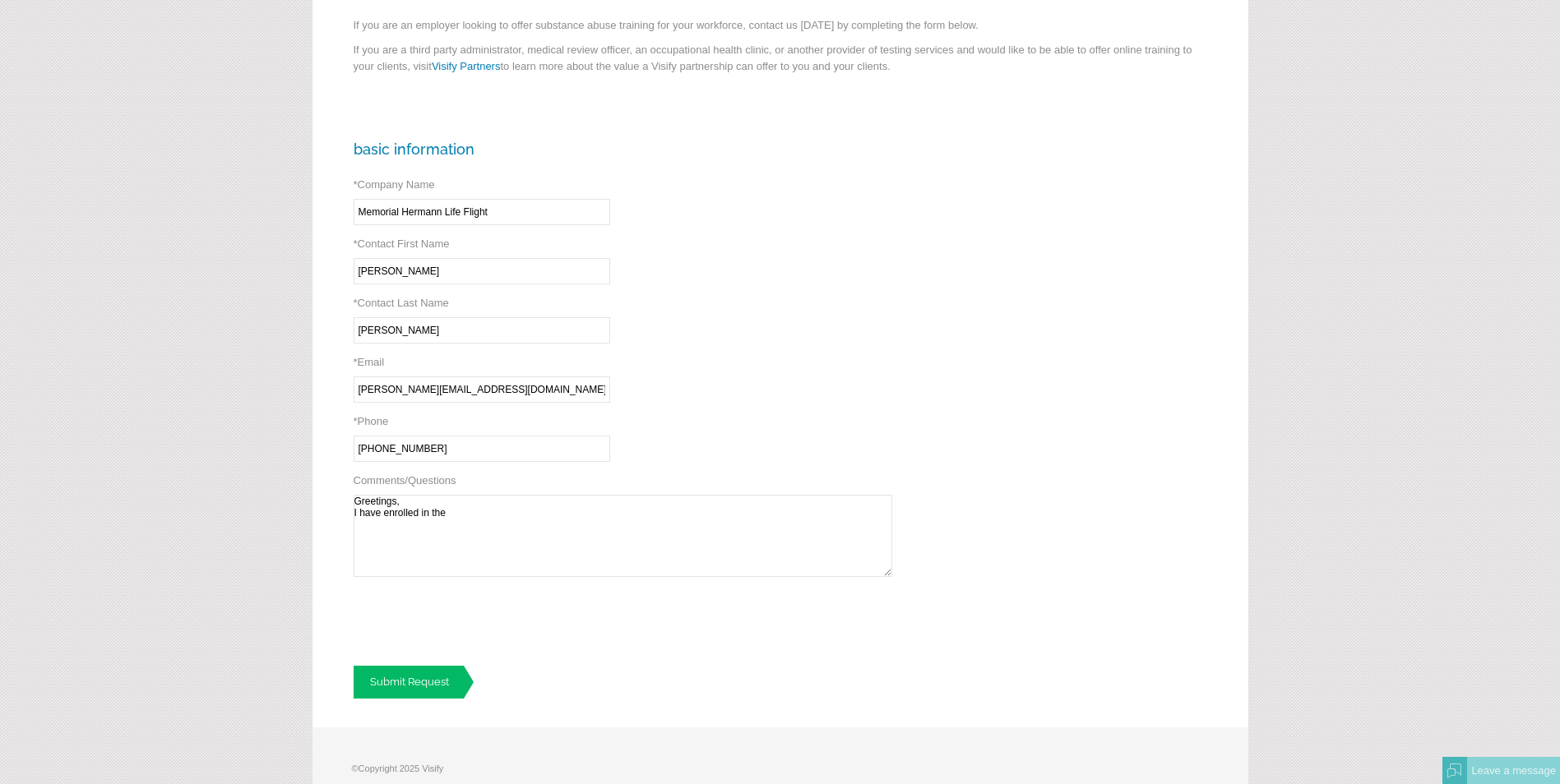
click at [468, 515] on textarea "Greetings, I have enrolled in the" at bounding box center [623, 535] width 539 height 82
paste textarea "FAA Designated Employer Representative"
click at [738, 518] on textarea "Greetings, I have enrolled in the FAA Designated Employer Representative and" at bounding box center [623, 535] width 539 height 82
paste textarea "FAA Reasonable Suspicion Training for Supervisors"
type textarea "Greetings, I have enrolled in the FAA Designated Employer Representative and FA…"
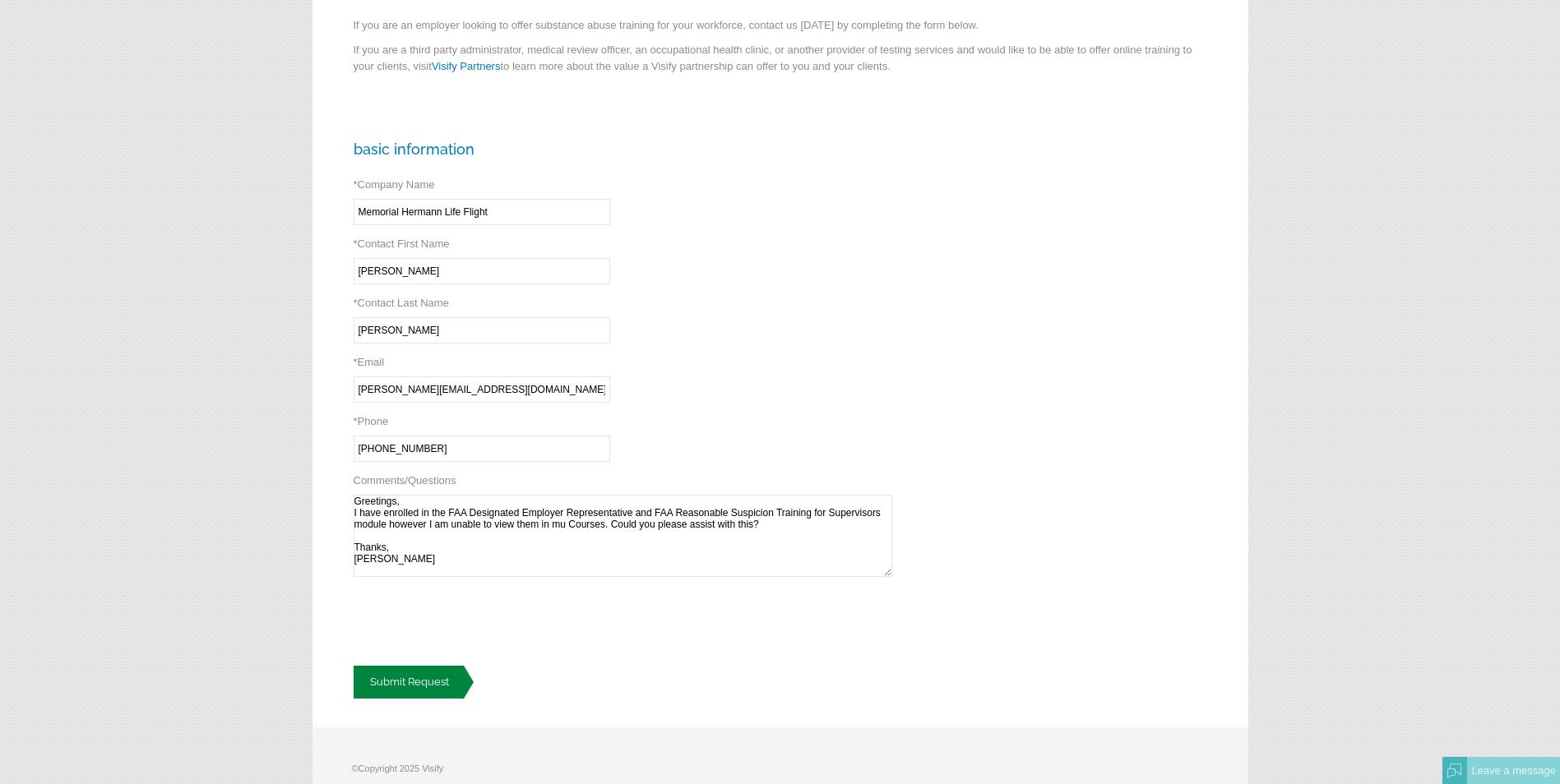
click at [448, 683] on link "Submit Request" at bounding box center [414, 682] width 120 height 33
